Goal: Information Seeking & Learning: Learn about a topic

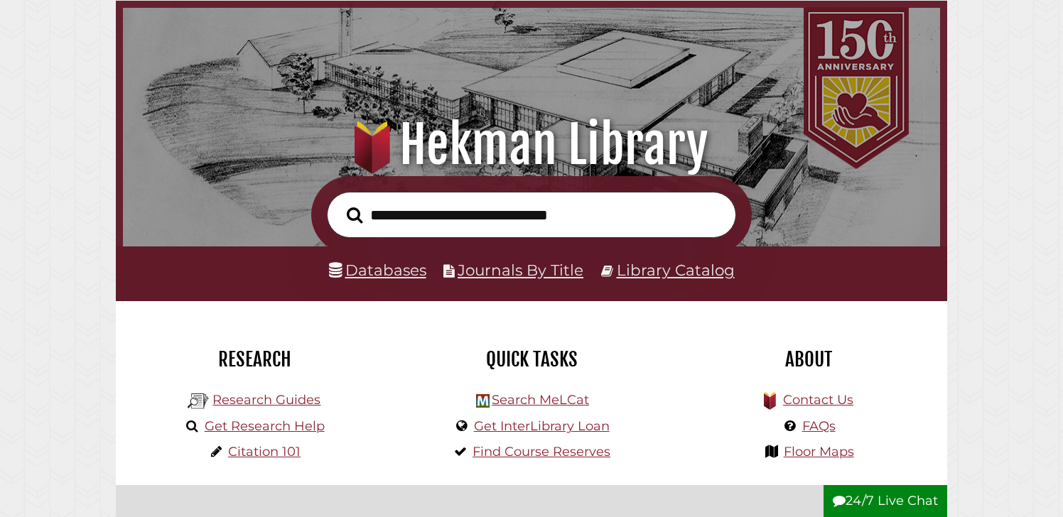
scroll to position [72, 0]
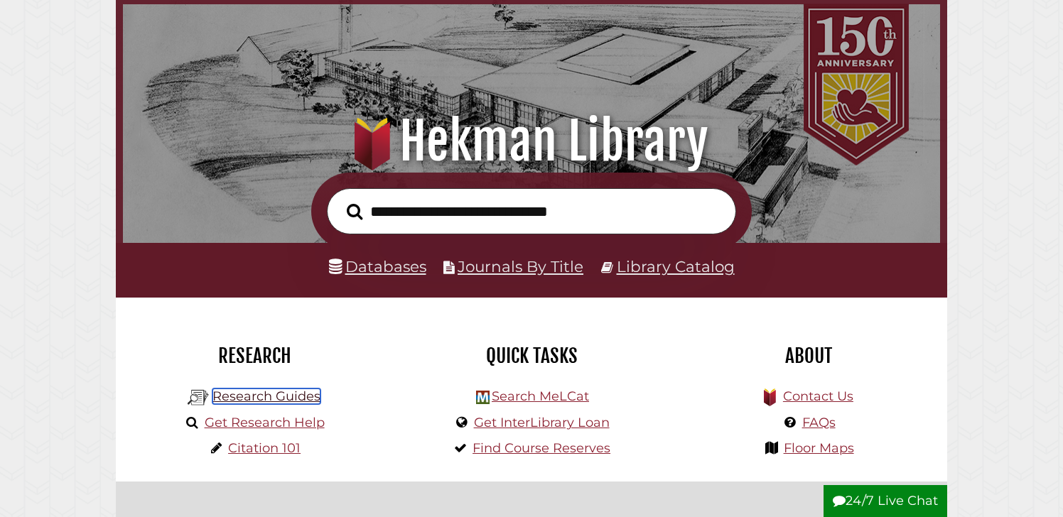
click at [258, 399] on link "Research Guides" at bounding box center [266, 397] width 108 height 16
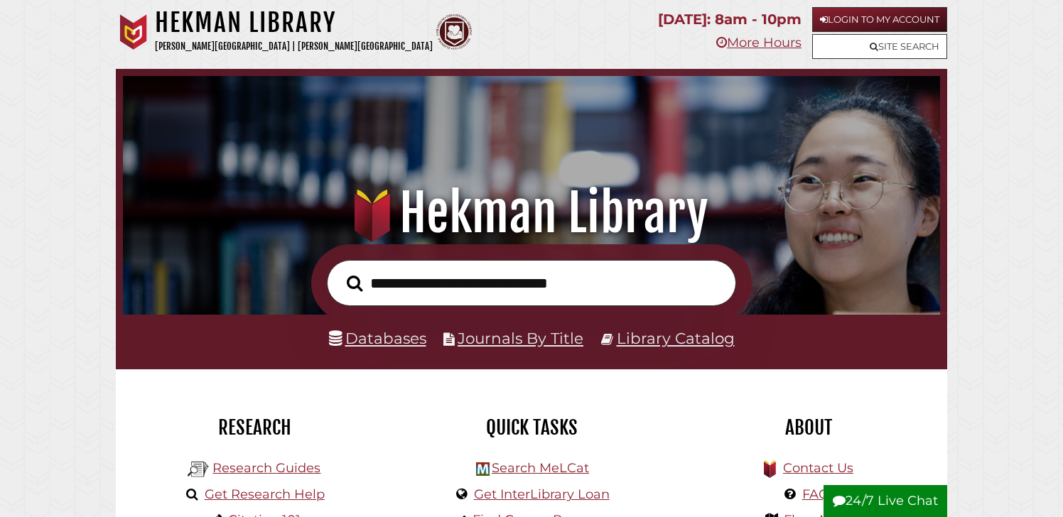
click at [569, 351] on li "Journals By Title" at bounding box center [513, 338] width 140 height 27
click at [569, 345] on link "Journals By Title" at bounding box center [521, 338] width 126 height 18
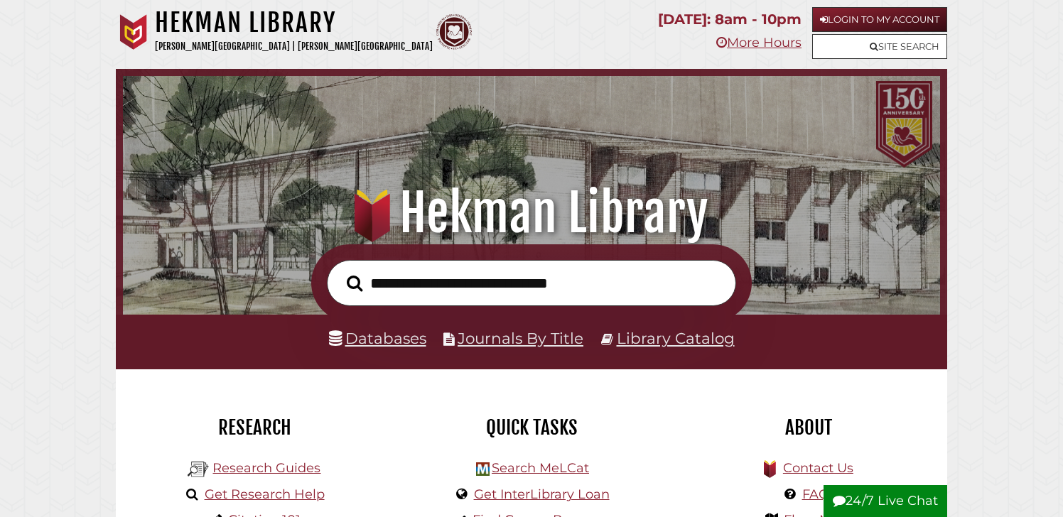
scroll to position [270, 810]
click at [545, 274] on input "text" at bounding box center [531, 283] width 409 height 46
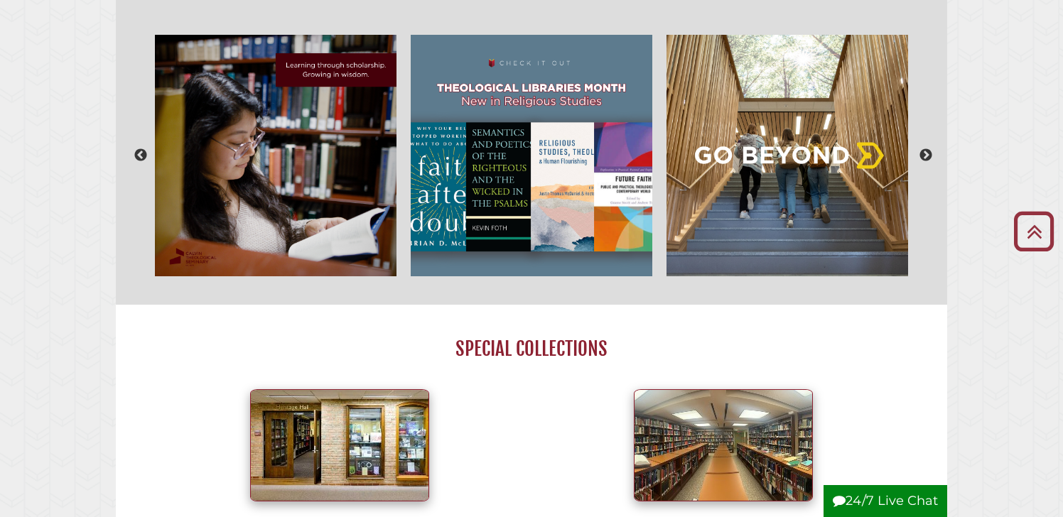
scroll to position [623, 0]
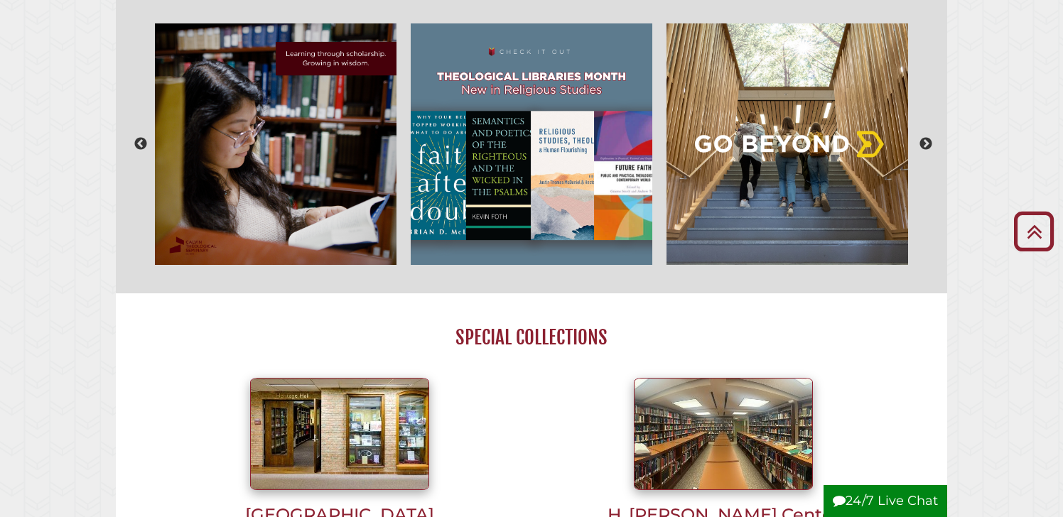
click at [42, 282] on body "Skip to Main Content Hekman Library Calvin University | Calvin Theological Semi…" at bounding box center [531, 465] width 1063 height 2176
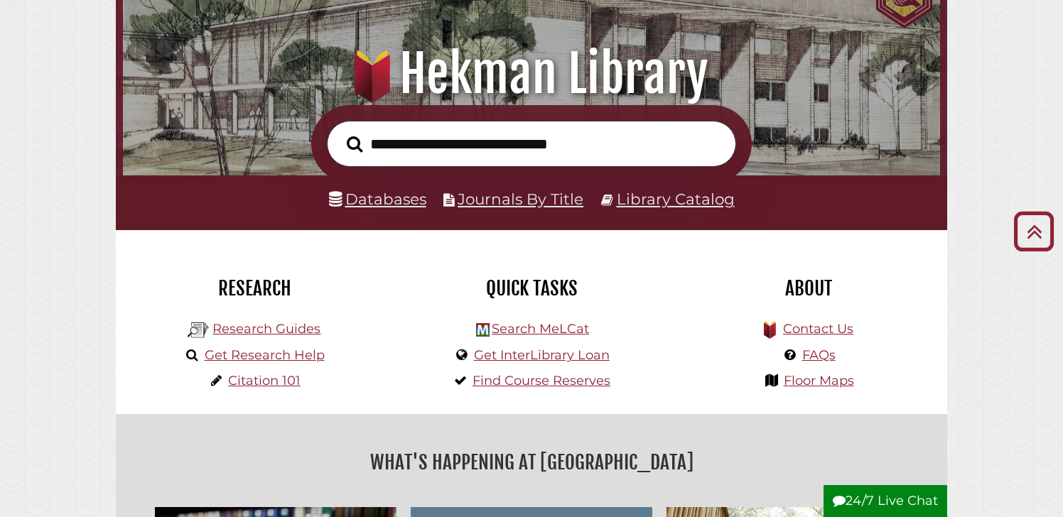
scroll to position [0, 0]
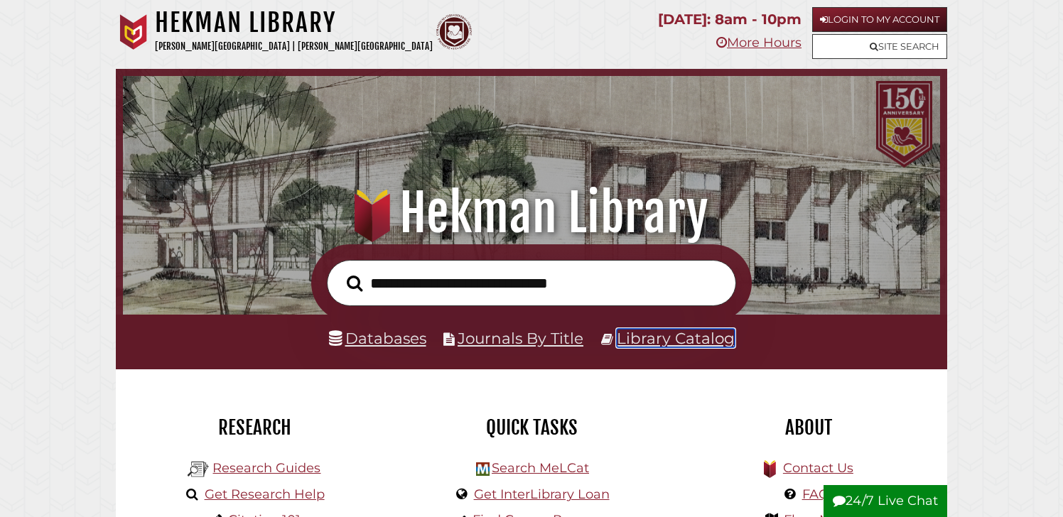
click at [653, 341] on link "Library Catalog" at bounding box center [676, 338] width 118 height 18
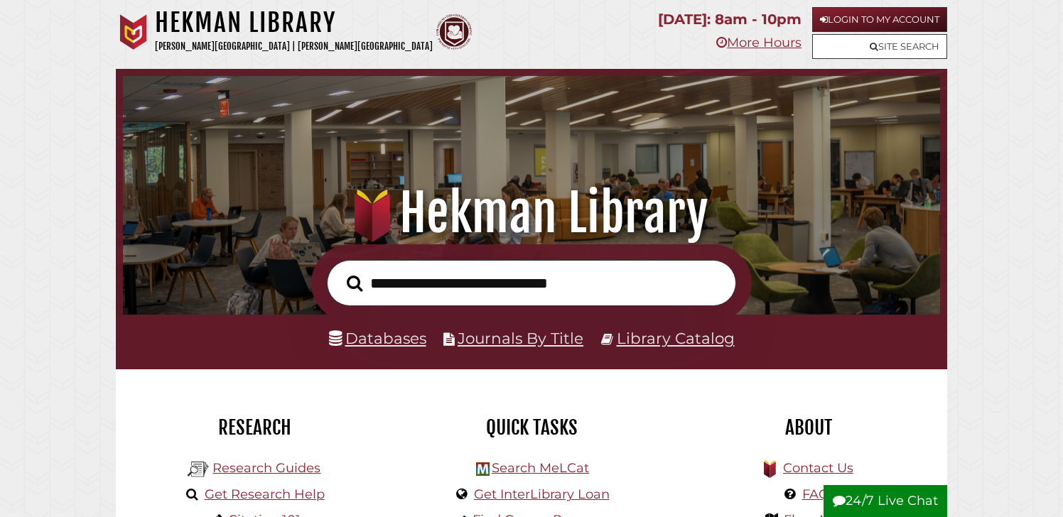
scroll to position [270, 810]
click at [401, 291] on input "text" at bounding box center [531, 283] width 409 height 46
click at [288, 301] on div at bounding box center [531, 282] width 831 height 77
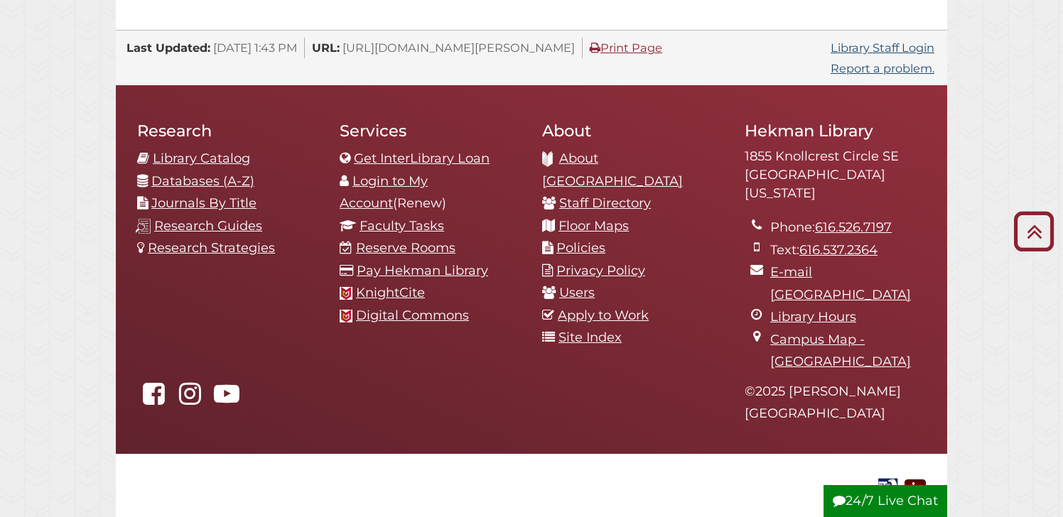
scroll to position [80, 0]
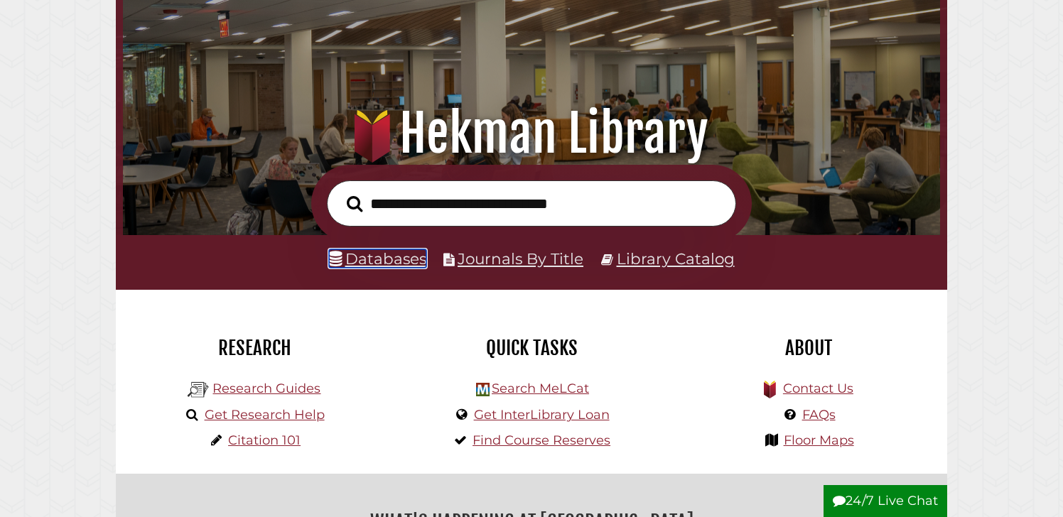
click at [399, 249] on link "Databases" at bounding box center [377, 258] width 97 height 18
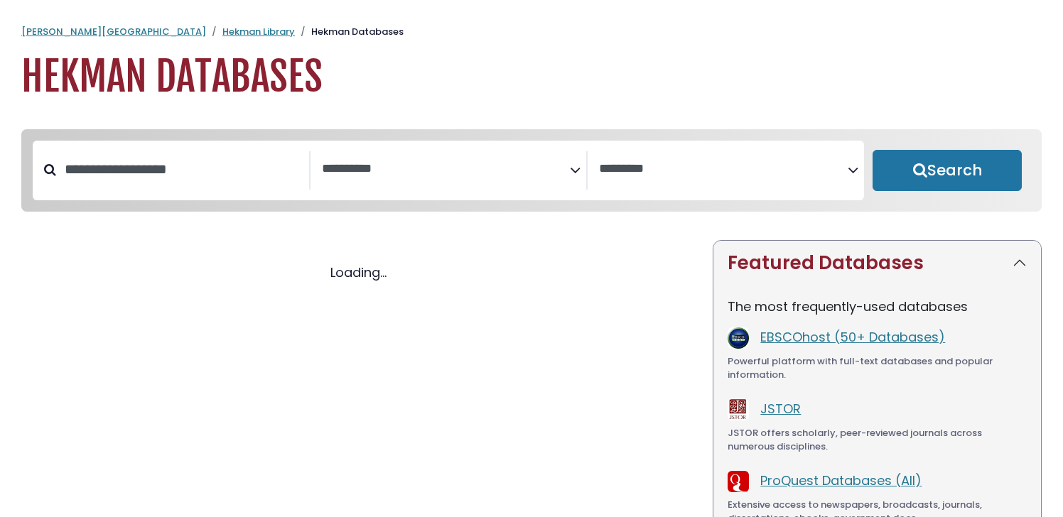
select select "Database Subject Filter"
select select "Database Vendors Filter"
select select "Database Subject Filter"
select select "Database Vendors Filter"
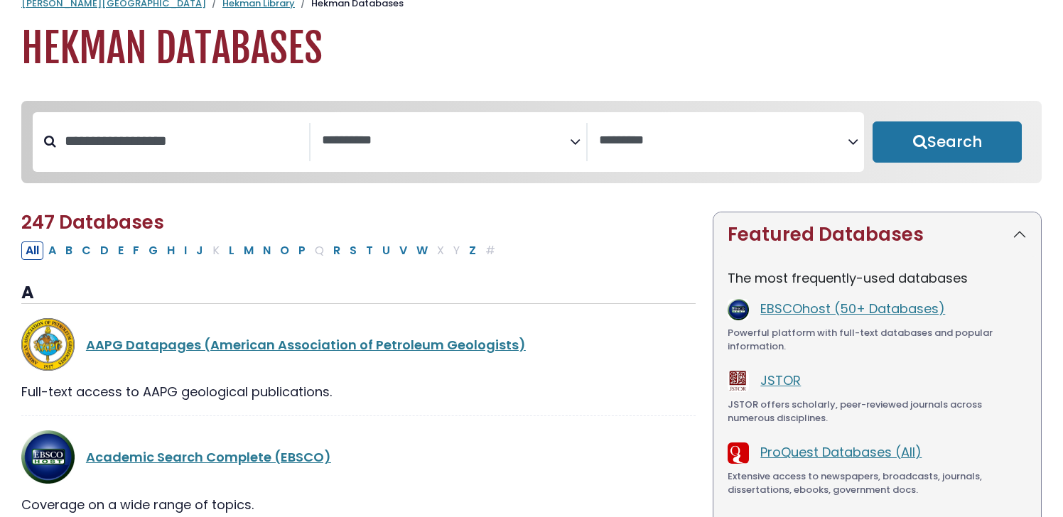
scroll to position [34, 0]
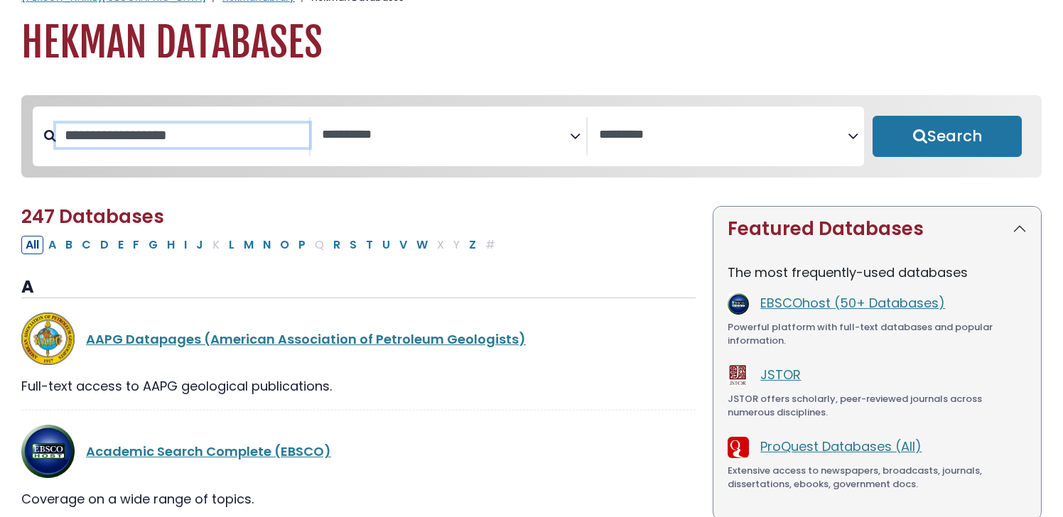
click at [262, 133] on input "Search database by title or keyword" at bounding box center [182, 135] width 253 height 23
click at [354, 128] on textarea "Search" at bounding box center [446, 135] width 249 height 15
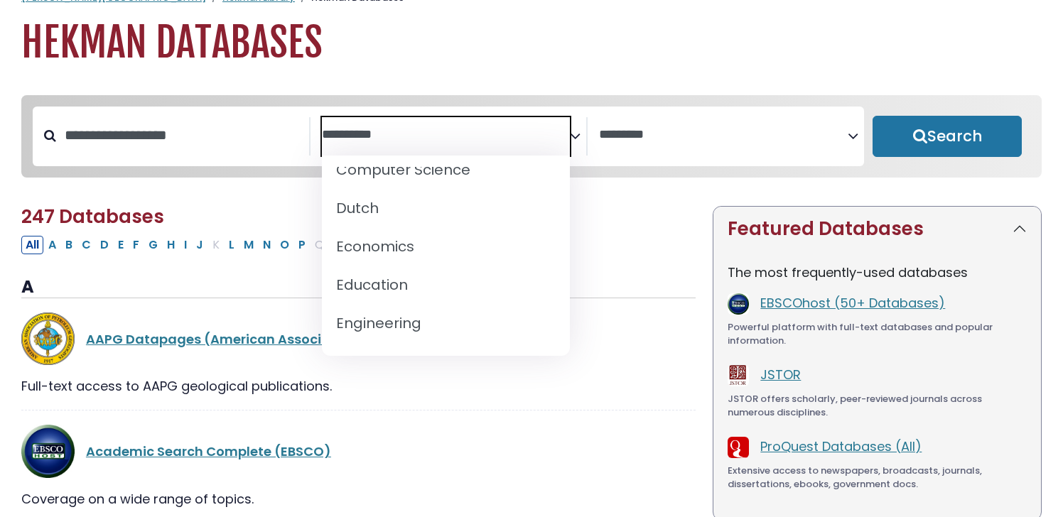
scroll to position [401, 0]
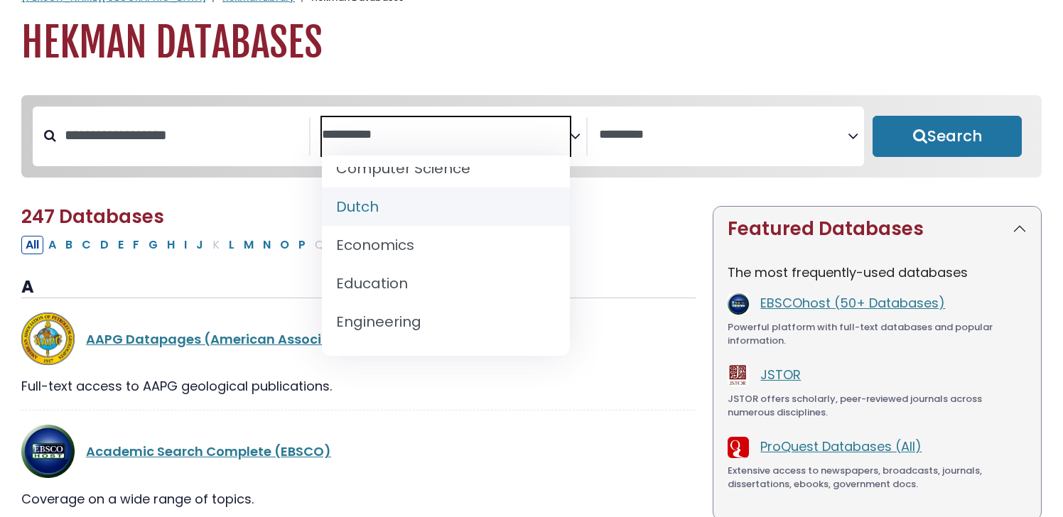
click at [658, 139] on textarea "Search" at bounding box center [723, 135] width 249 height 15
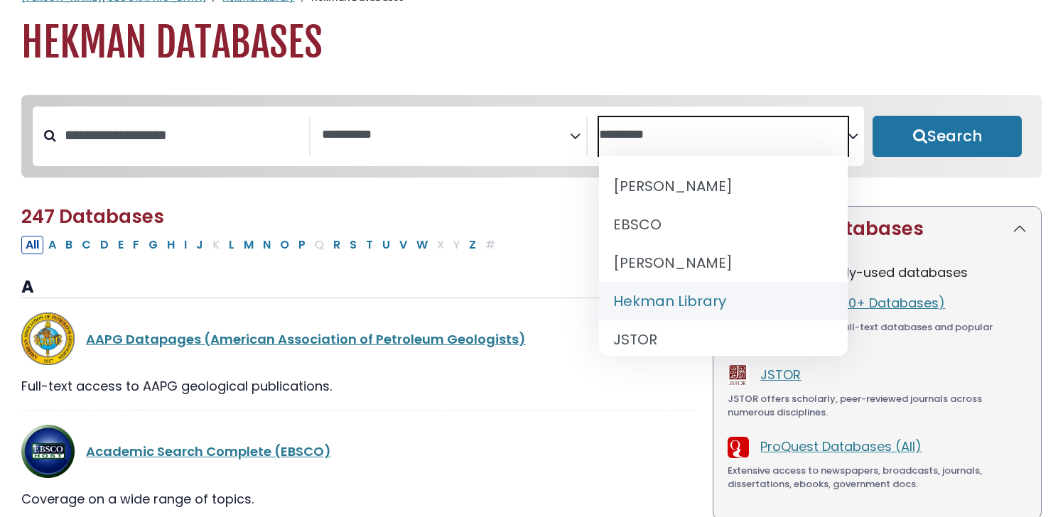
scroll to position [206, 0]
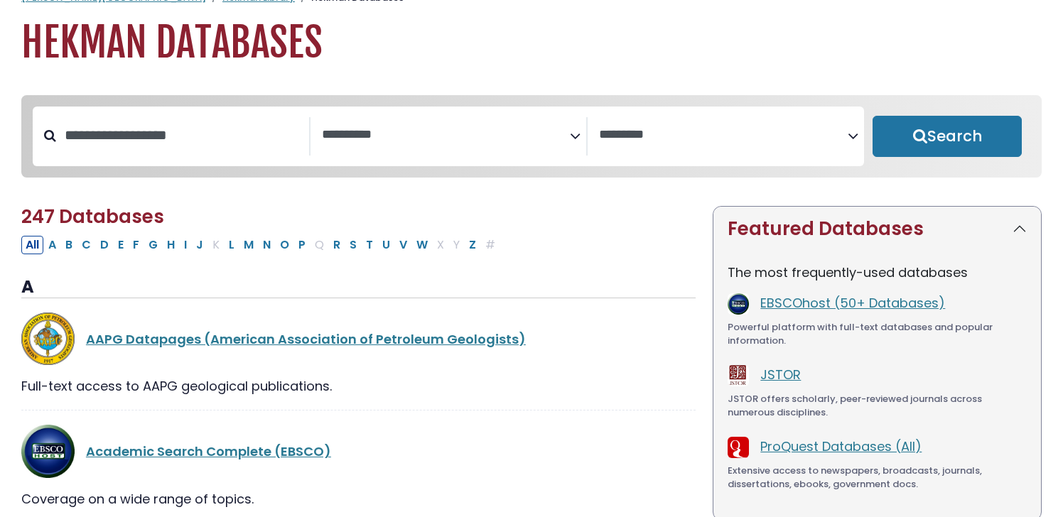
click at [568, 335] on div "AAPG Datapages (American Association of Petroleum Geologists)" at bounding box center [391, 339] width 610 height 19
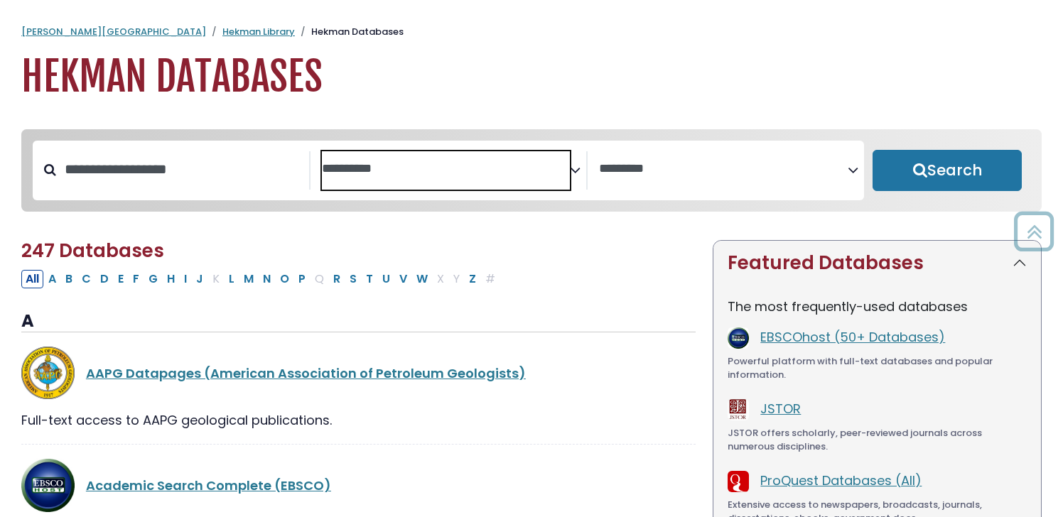
click at [450, 188] on span "Search filters" at bounding box center [446, 170] width 249 height 38
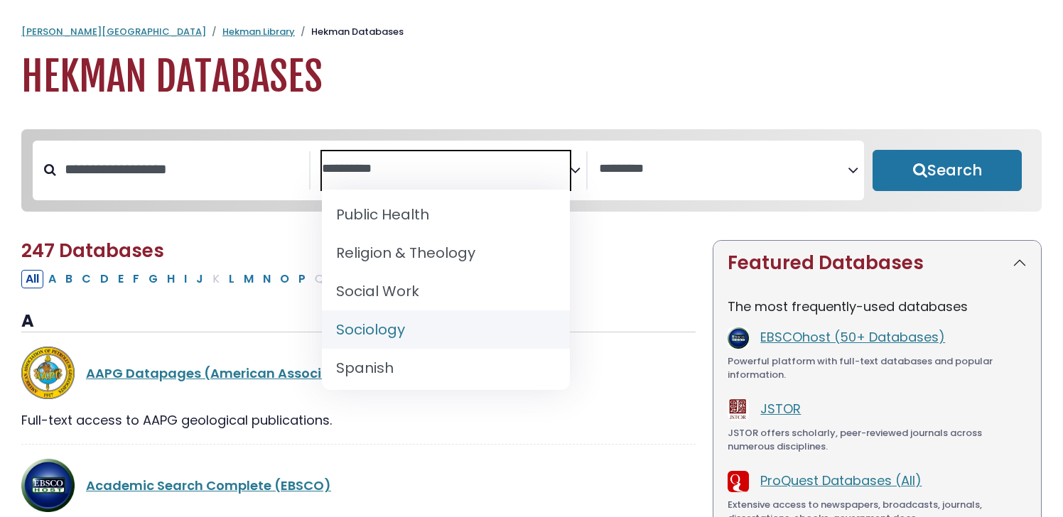
scroll to position [1359, 0]
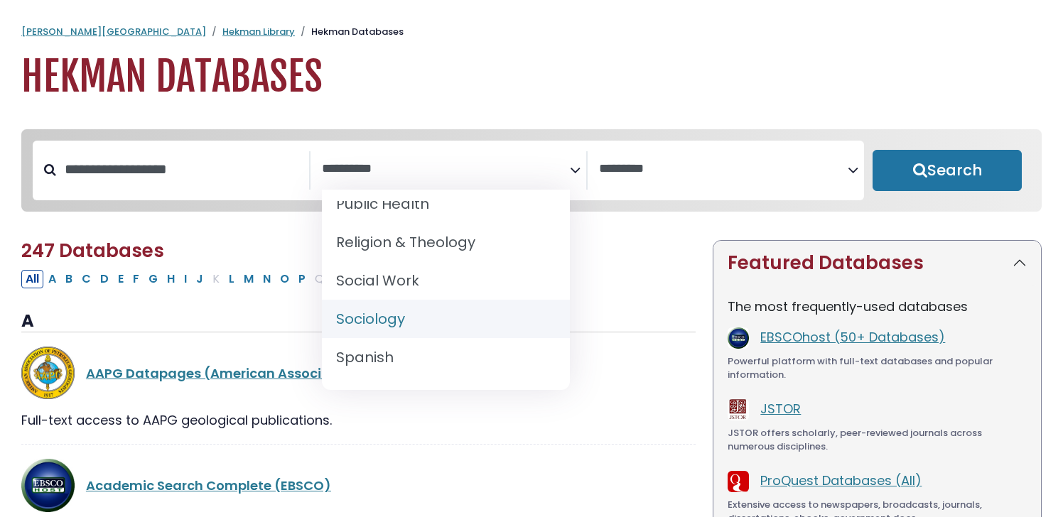
select select "*****"
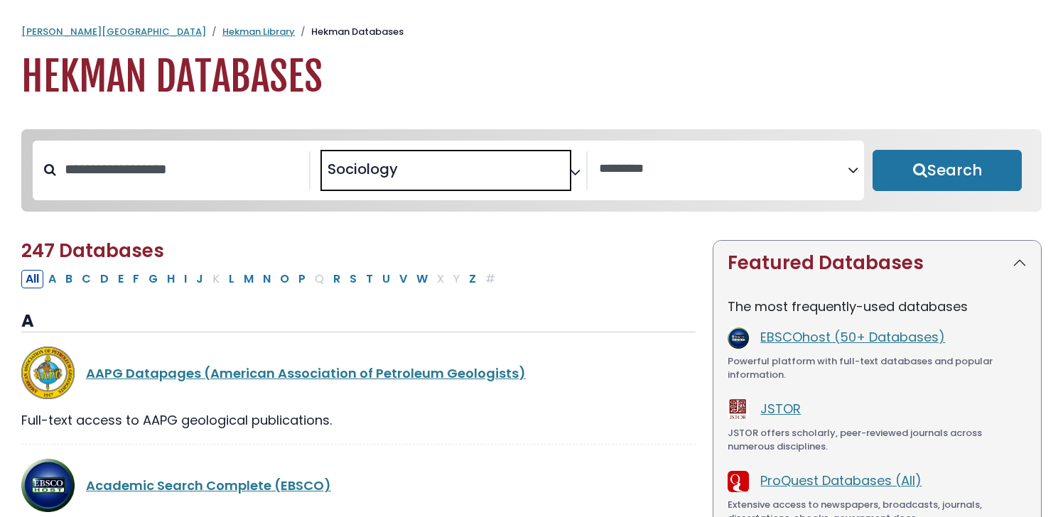
click at [973, 145] on div "Clear Filters Search" at bounding box center [947, 171] width 166 height 60
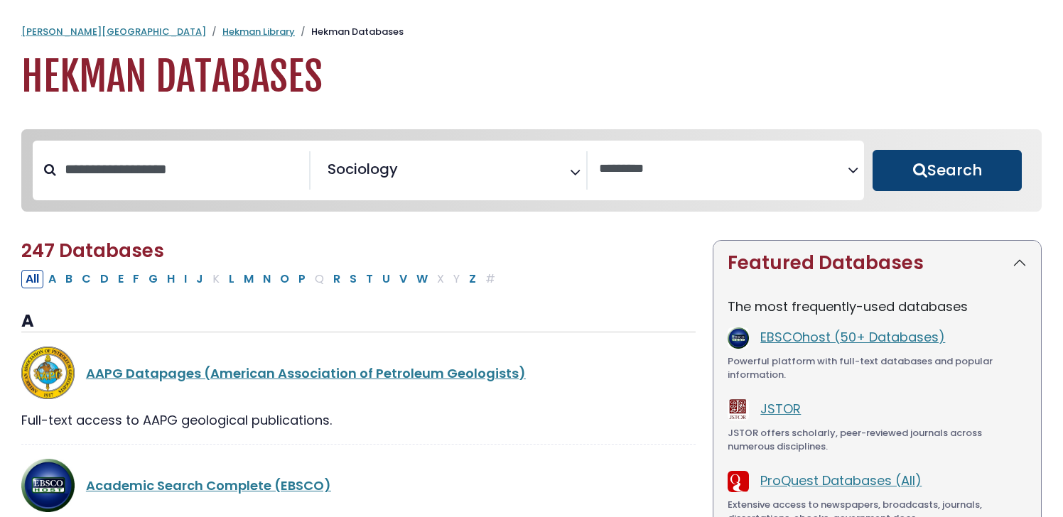
click at [959, 156] on button "Search" at bounding box center [947, 170] width 149 height 41
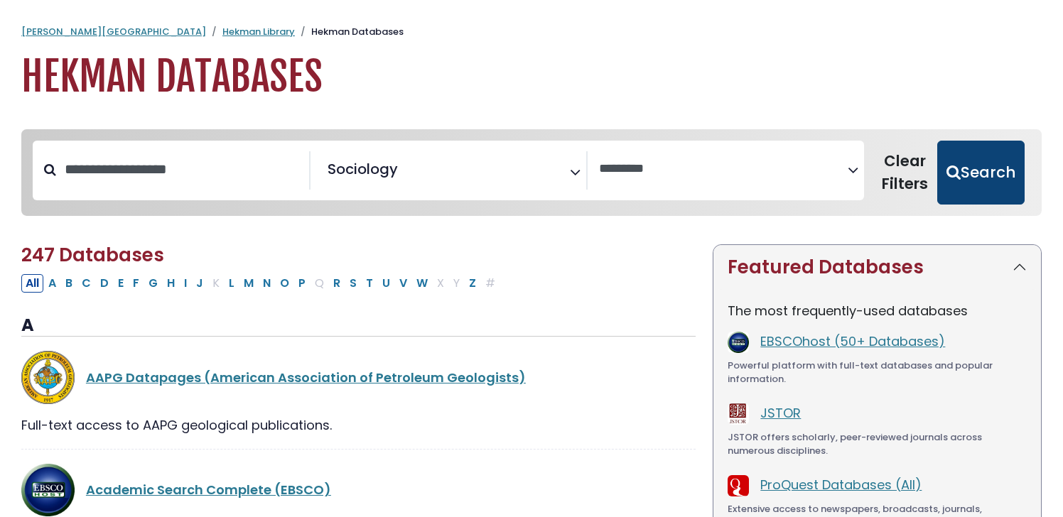
select select "Database Vendors Filter"
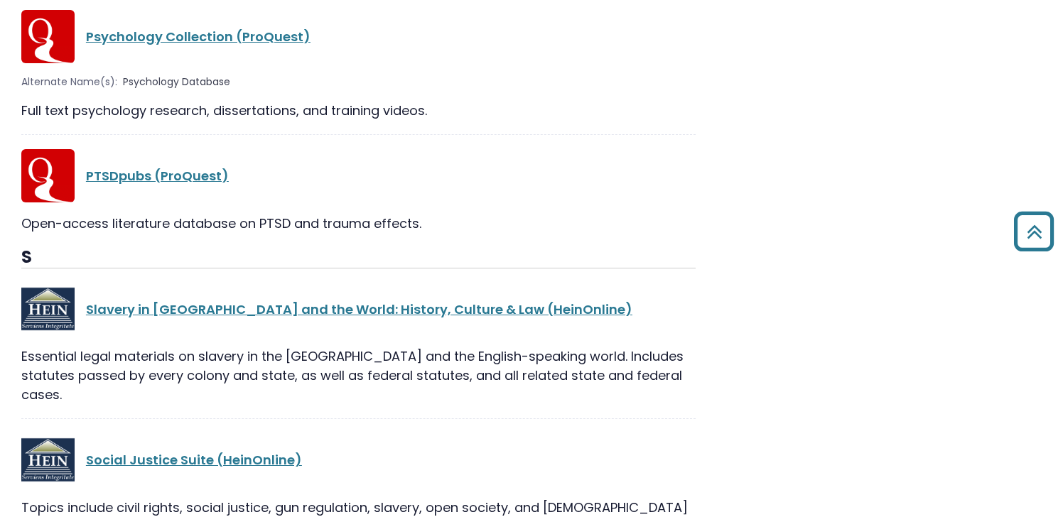
scroll to position [1774, 0]
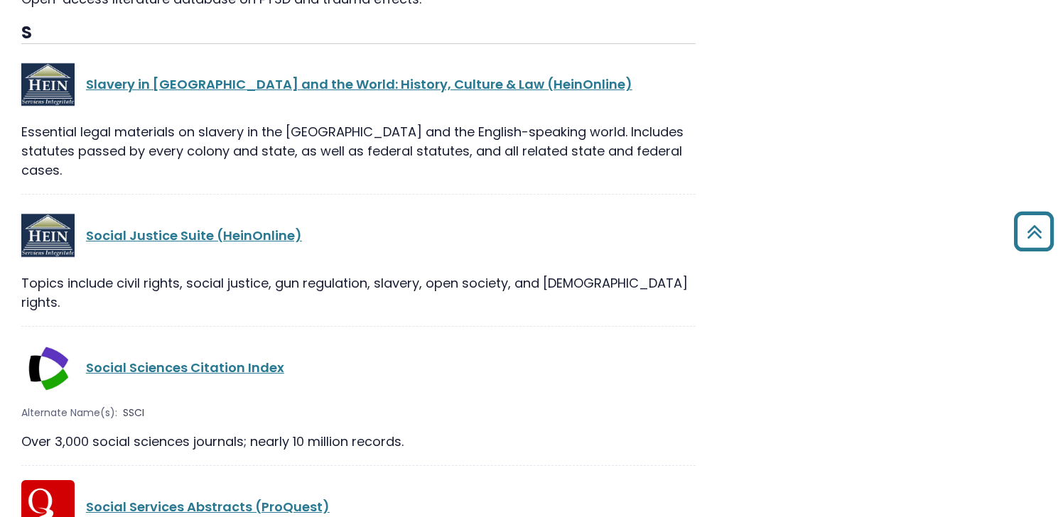
select select "Database Subject Filter"
select select "Database Vendors Filter"
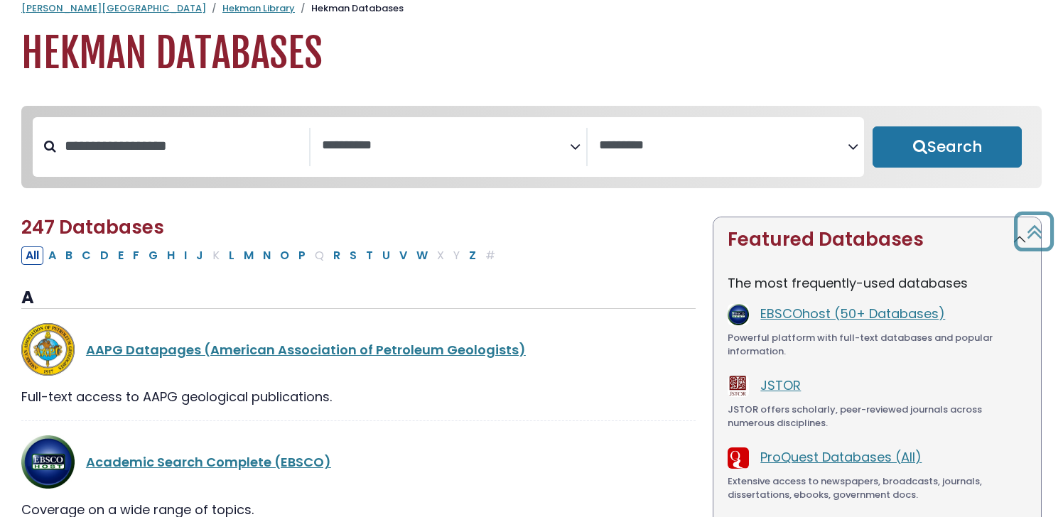
scroll to position [3, 0]
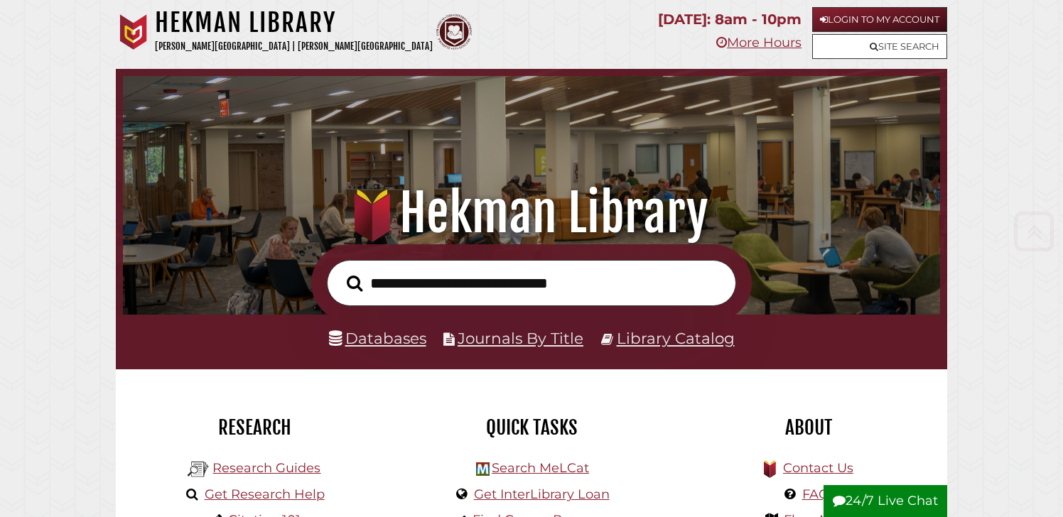
click at [483, 283] on input "text" at bounding box center [531, 283] width 409 height 46
type input "**********"
click at [340, 271] on button "Search" at bounding box center [355, 283] width 30 height 24
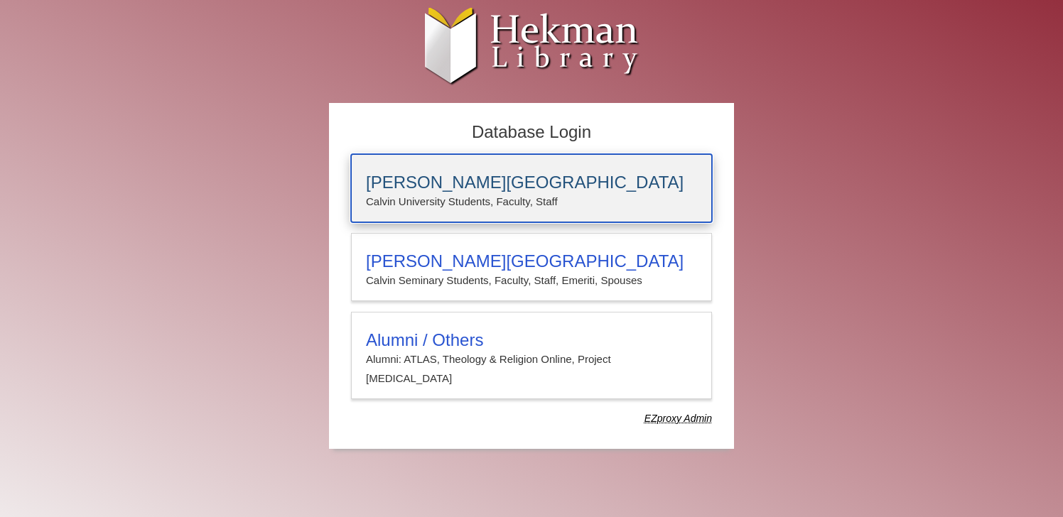
click at [555, 173] on h3 "[PERSON_NAME][GEOGRAPHIC_DATA]" at bounding box center [531, 183] width 331 height 20
